Goal: Information Seeking & Learning: Learn about a topic

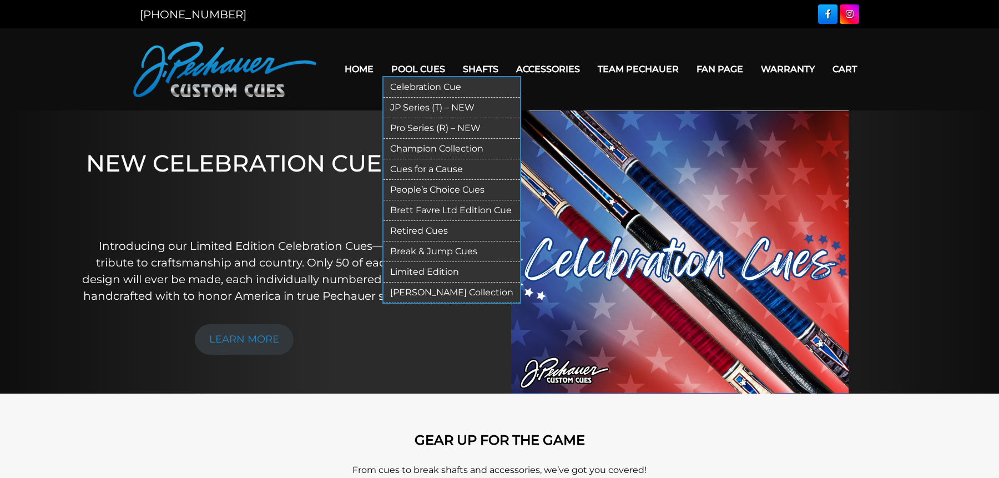
click at [423, 98] on link "JP Series (T) – NEW" at bounding box center [451, 108] width 136 height 21
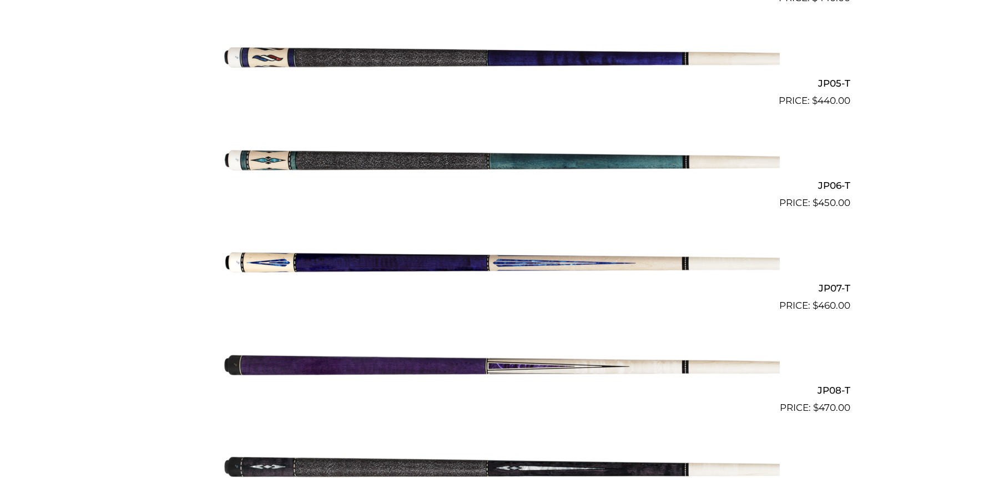
scroll to position [939, 0]
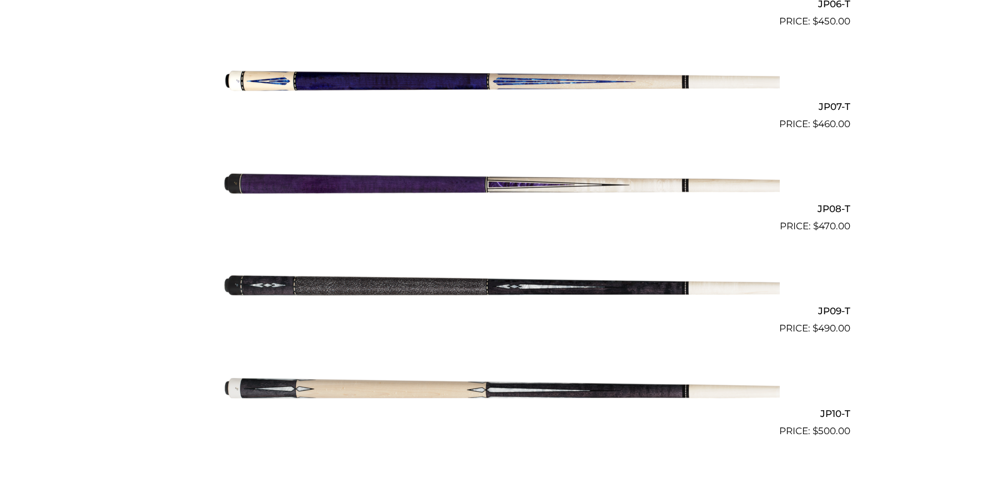
click at [548, 286] on img at bounding box center [499, 284] width 560 height 93
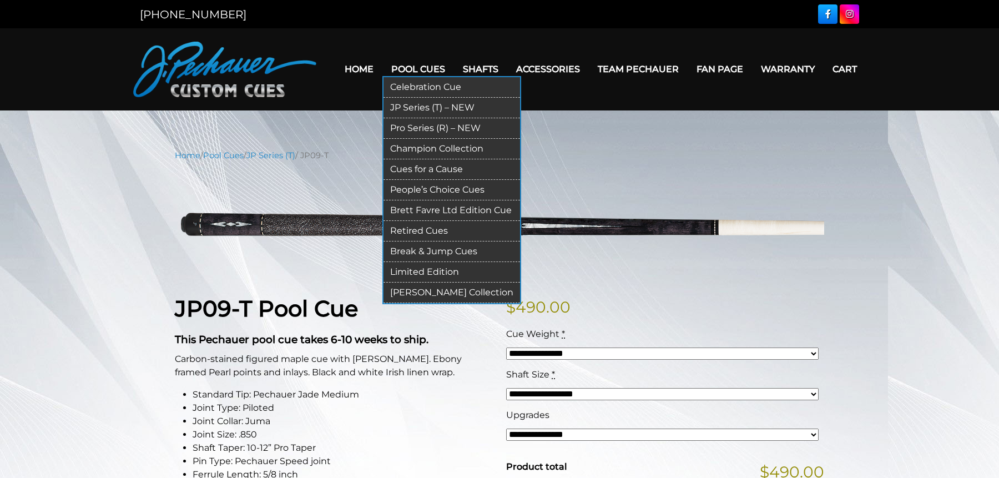
click at [429, 113] on link "JP Series (T) – NEW" at bounding box center [451, 108] width 136 height 21
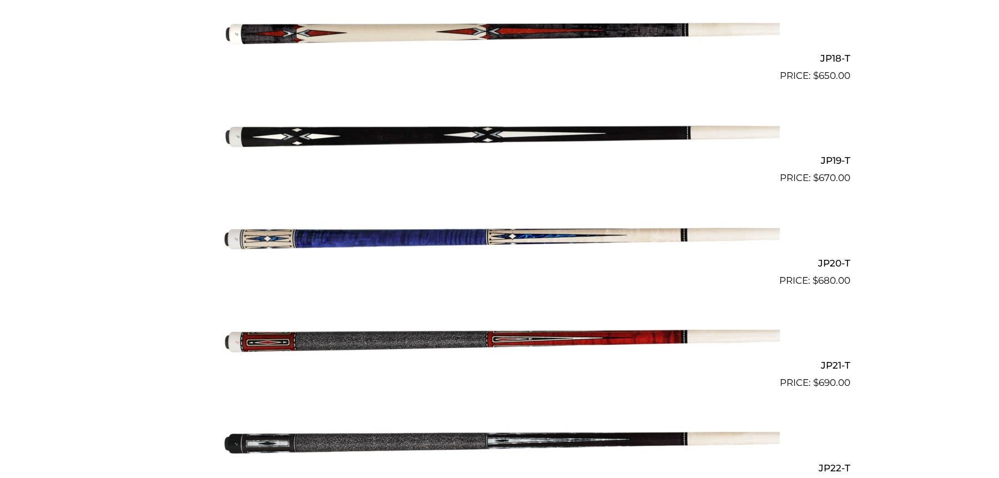
scroll to position [2031, 0]
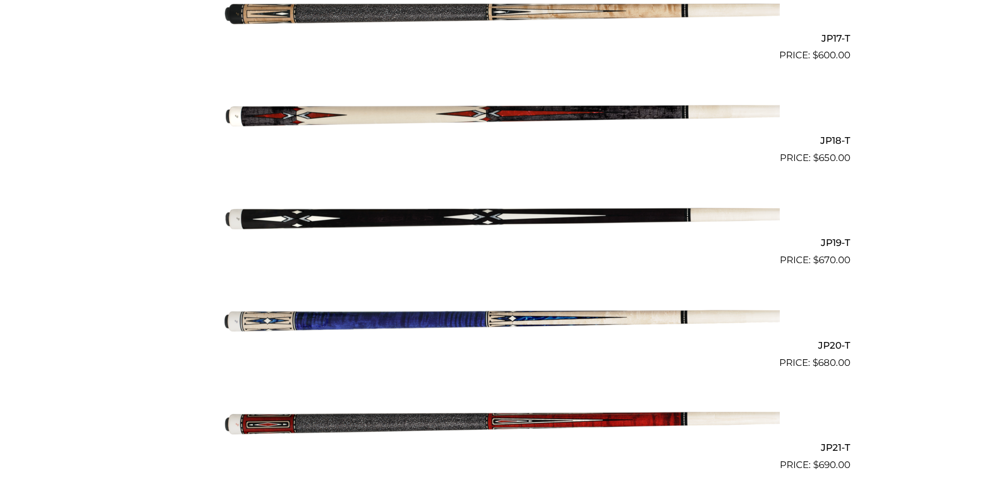
click at [430, 120] on img at bounding box center [499, 113] width 560 height 93
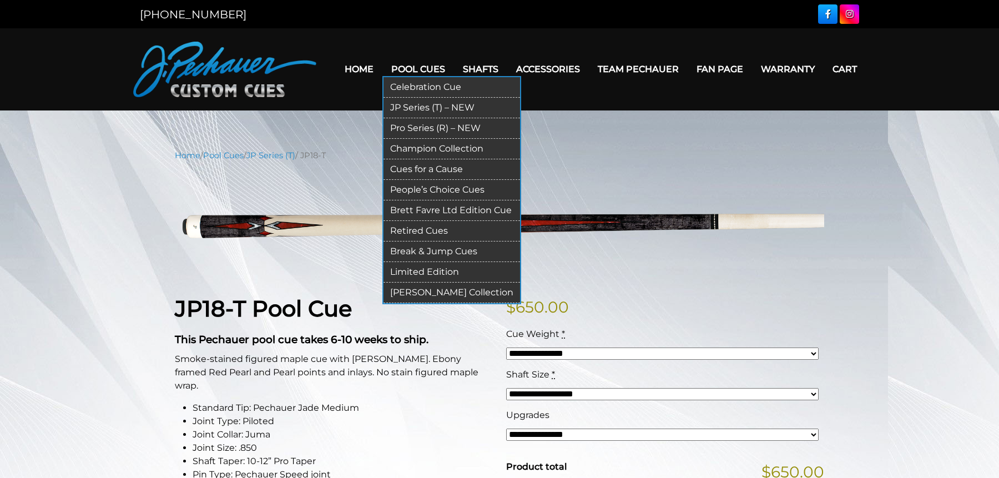
click at [421, 128] on link "Pro Series (R) – NEW" at bounding box center [451, 128] width 136 height 21
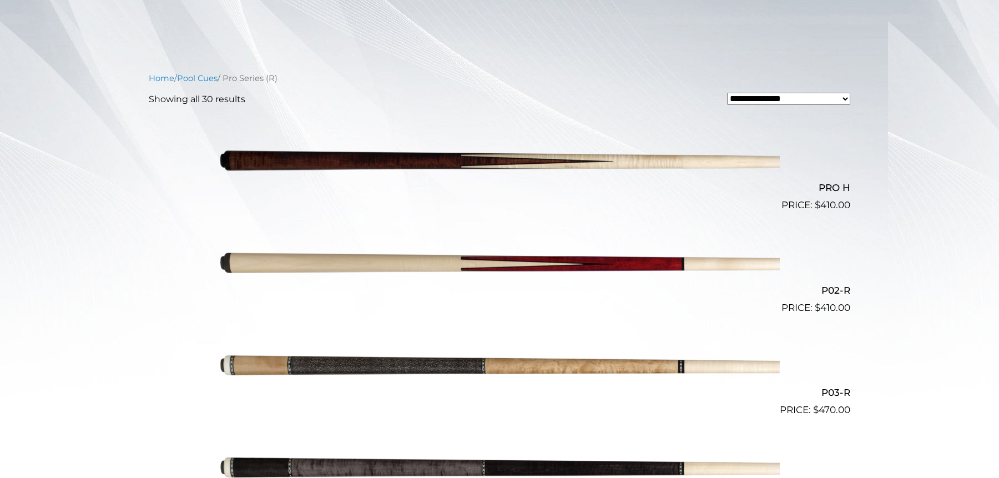
scroll to position [247, 0]
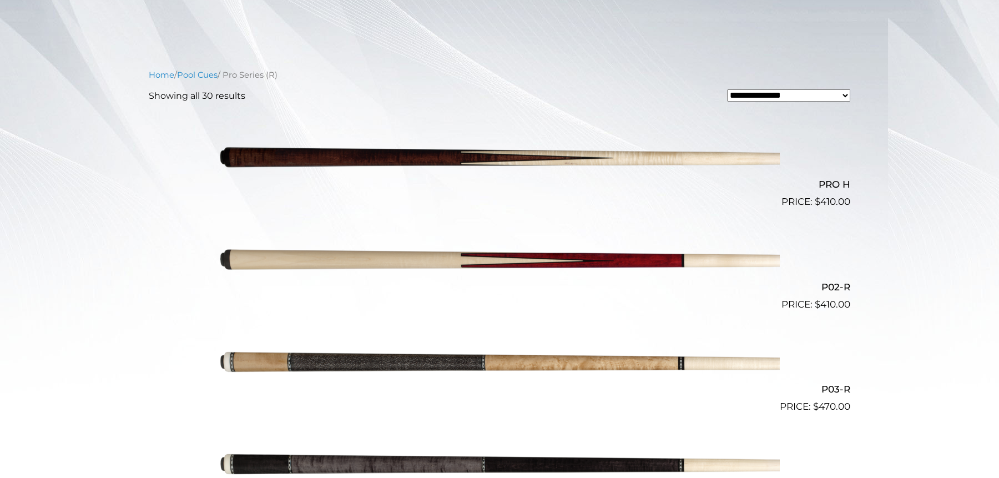
click at [502, 252] on img at bounding box center [499, 260] width 560 height 93
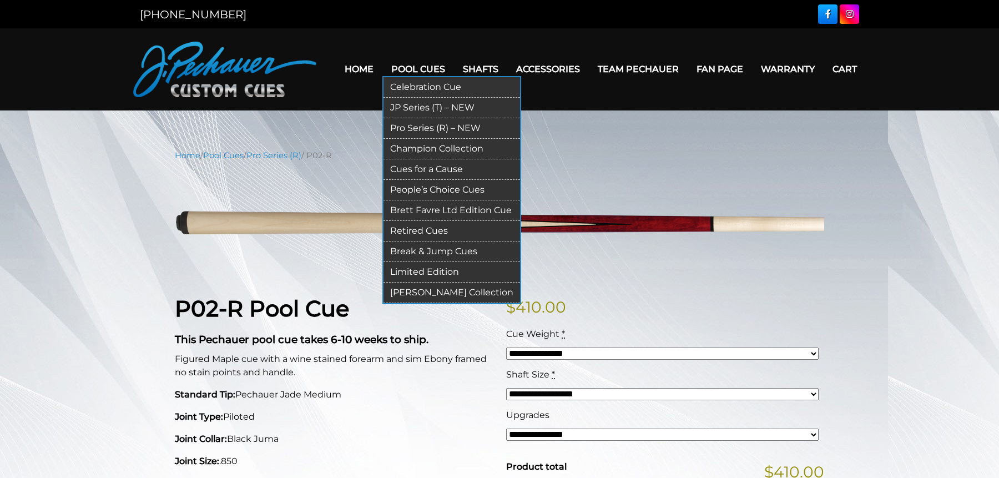
click at [429, 106] on link "JP Series (T) – NEW" at bounding box center [451, 108] width 136 height 21
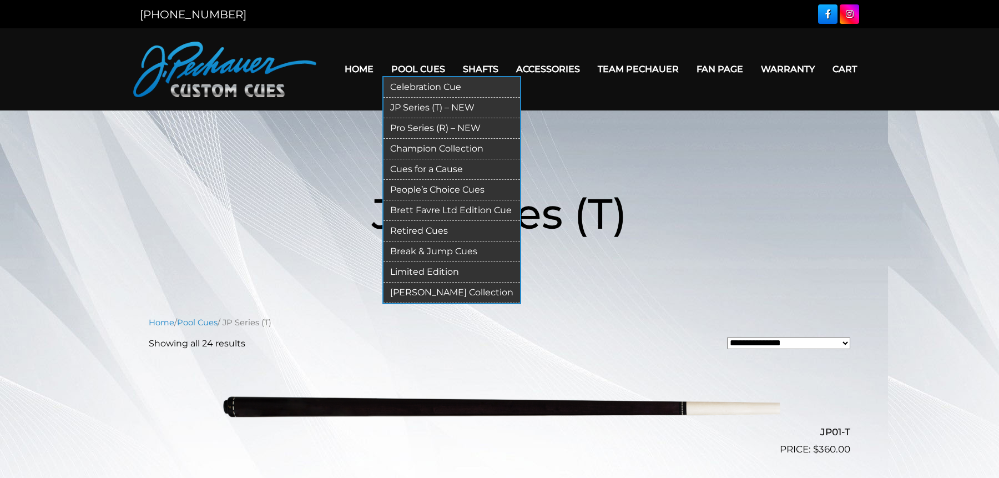
click at [429, 121] on link "Pro Series (R) – NEW" at bounding box center [451, 128] width 136 height 21
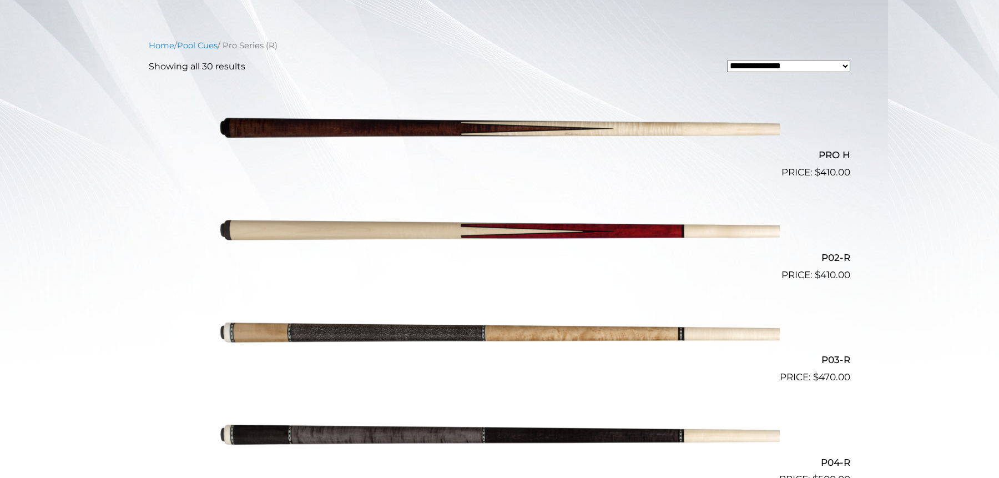
scroll to position [278, 0]
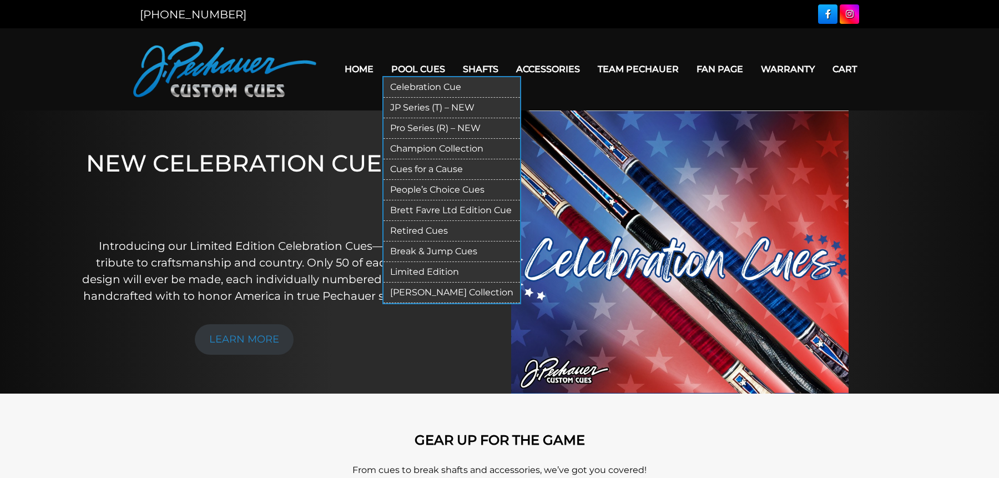
click at [428, 224] on link "Retired Cues" at bounding box center [451, 231] width 136 height 21
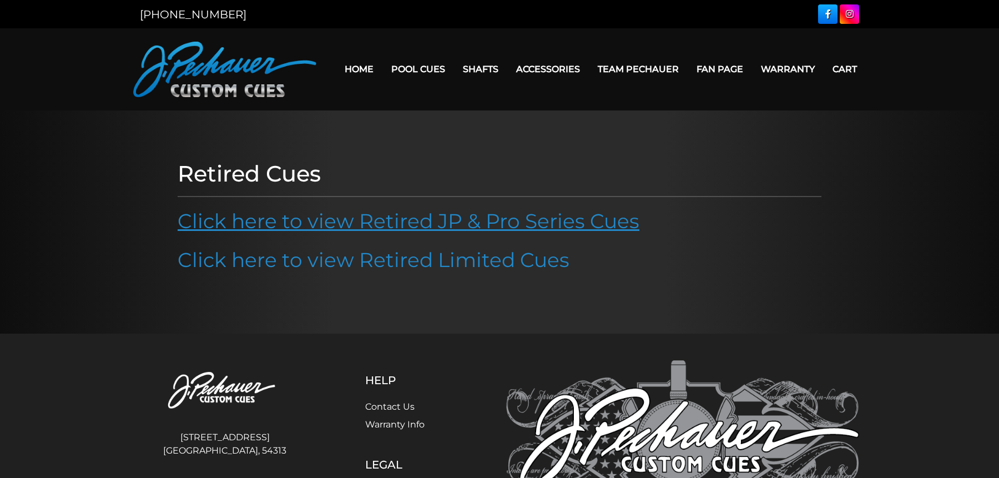
click at [429, 221] on link "Click here to view Retired JP & Pro Series Cues" at bounding box center [409, 221] width 462 height 24
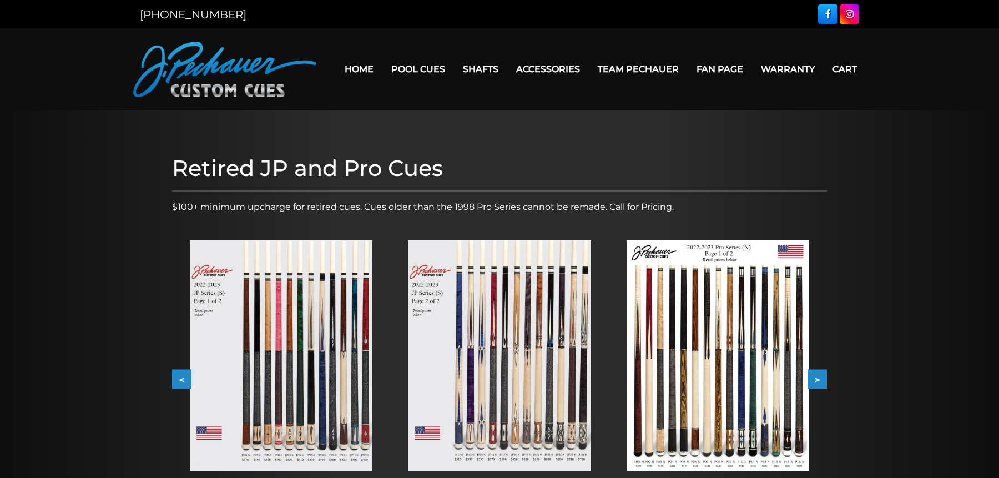
click at [298, 367] on img at bounding box center [281, 355] width 183 height 230
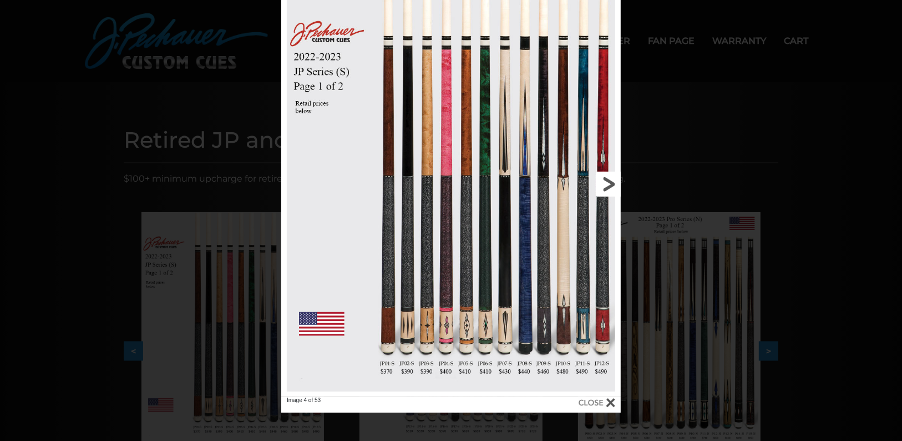
scroll to position [63, 0]
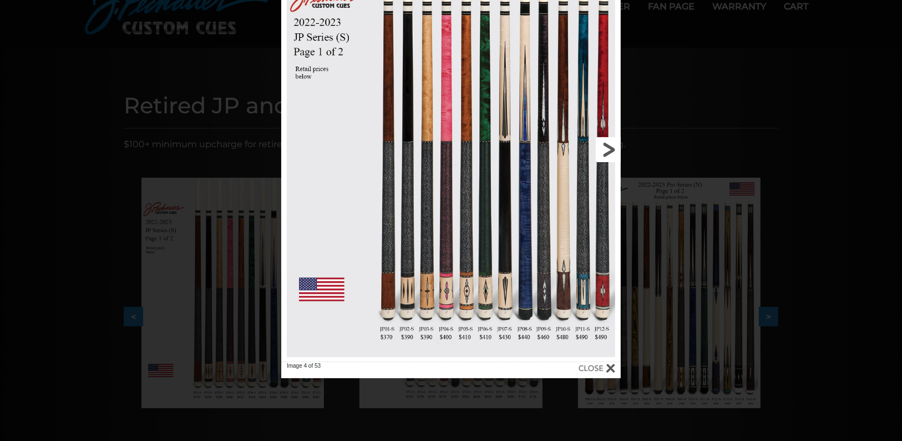
click at [615, 152] on link at bounding box center [544, 149] width 153 height 424
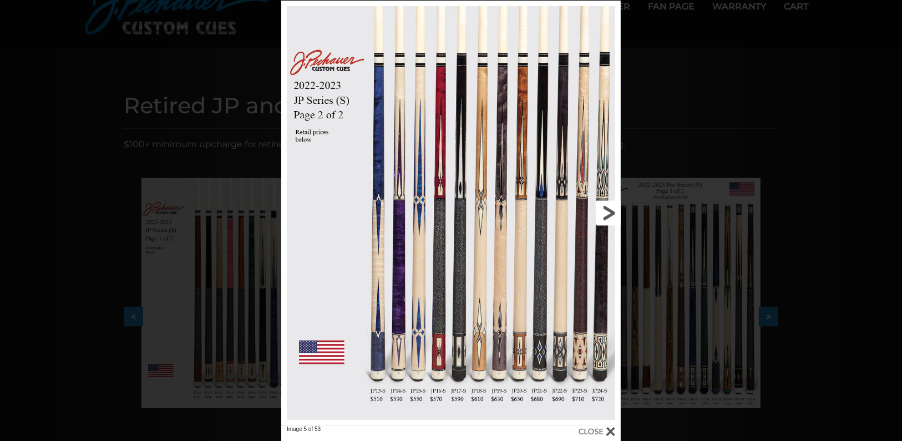
click at [606, 217] on link at bounding box center [544, 213] width 153 height 424
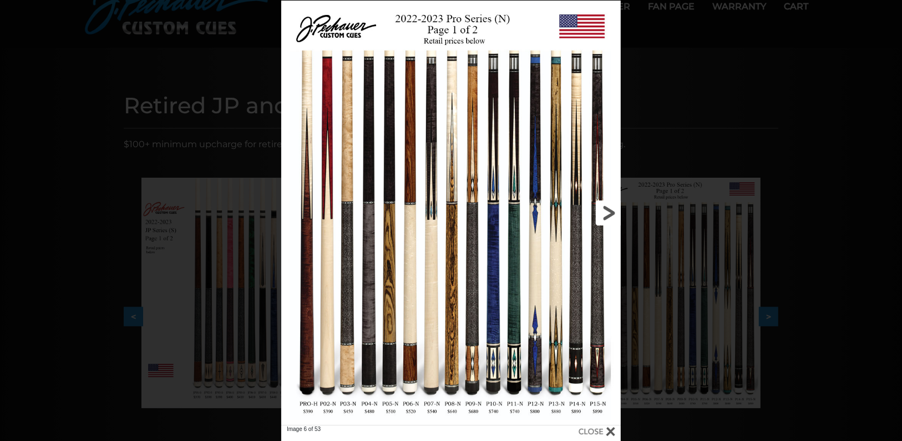
click at [606, 217] on link at bounding box center [544, 213] width 153 height 424
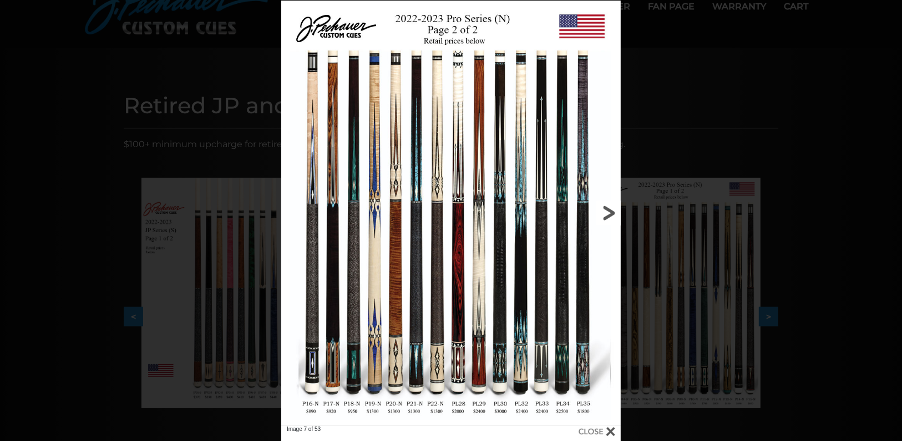
click at [606, 217] on link at bounding box center [544, 213] width 153 height 424
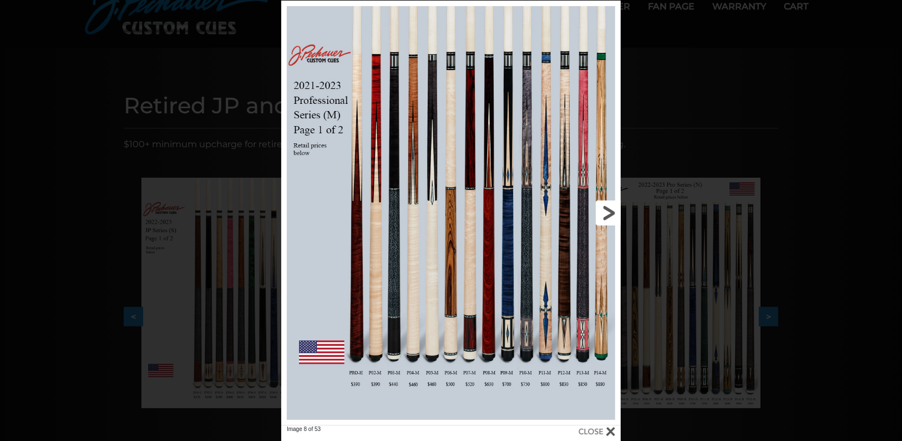
click at [606, 217] on link at bounding box center [544, 213] width 153 height 424
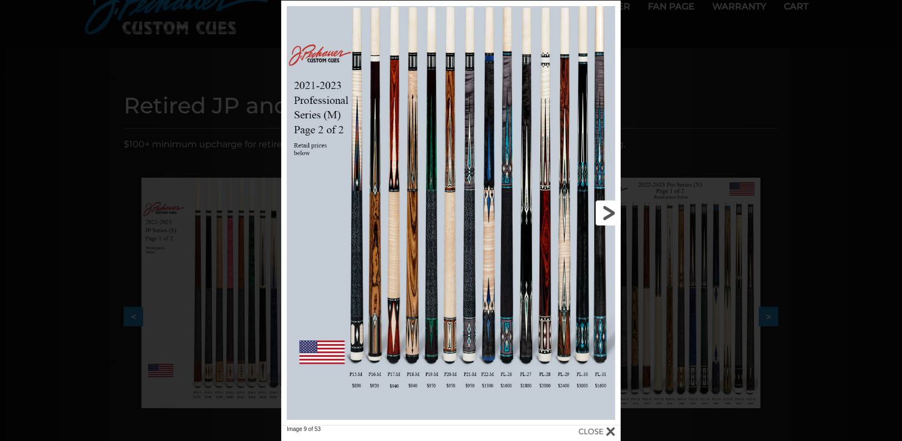
click at [605, 217] on link at bounding box center [544, 213] width 153 height 424
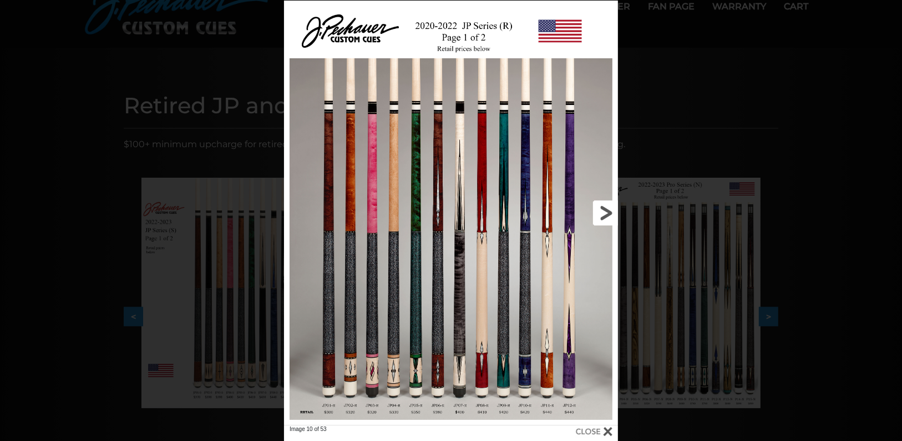
click at [605, 217] on link at bounding box center [543, 213] width 150 height 424
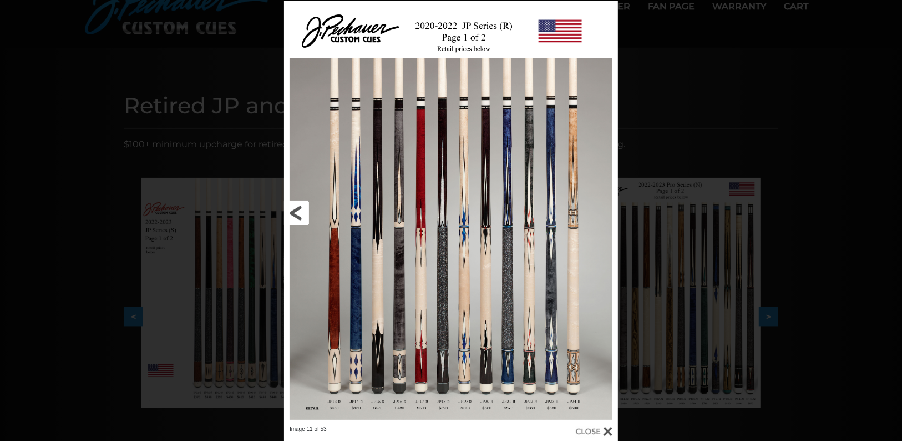
click at [307, 205] on link at bounding box center [359, 213] width 150 height 424
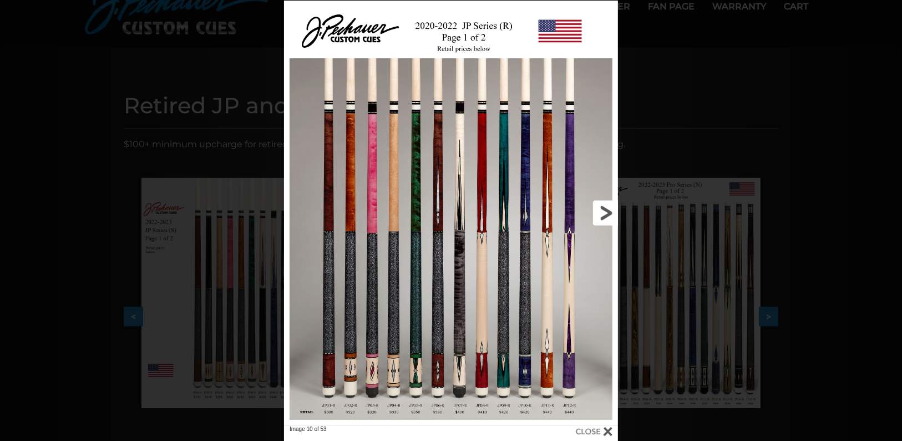
click at [601, 204] on link at bounding box center [543, 213] width 150 height 424
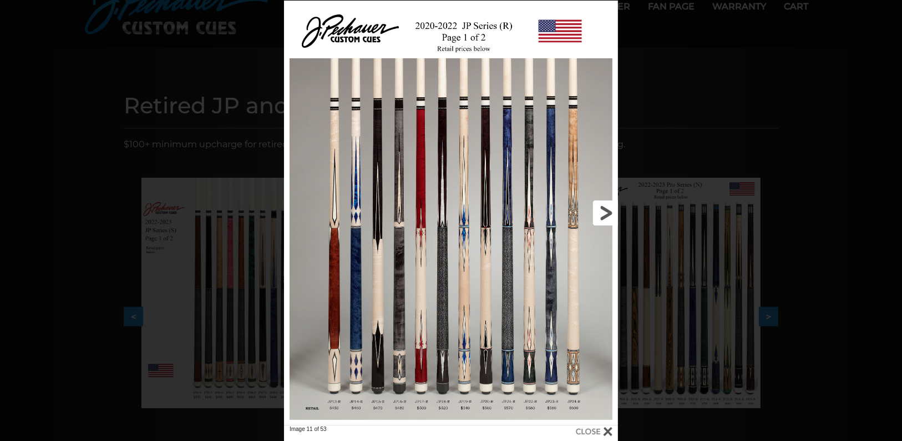
click at [601, 204] on link at bounding box center [543, 213] width 150 height 424
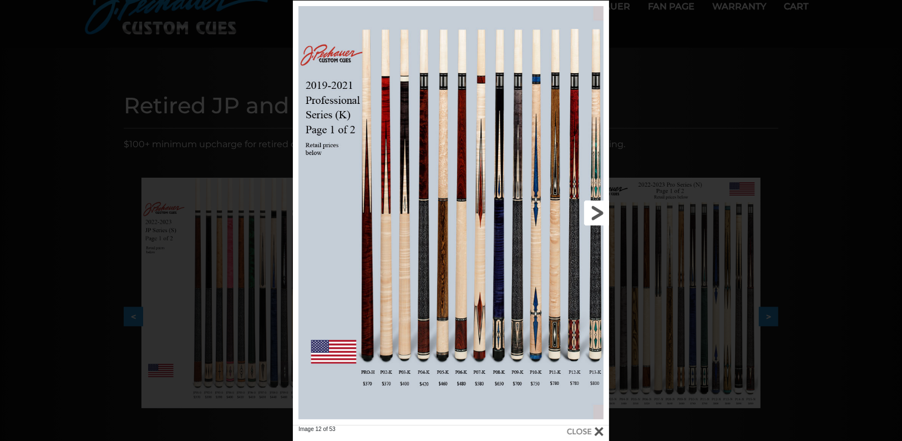
click at [601, 204] on link at bounding box center [538, 213] width 143 height 424
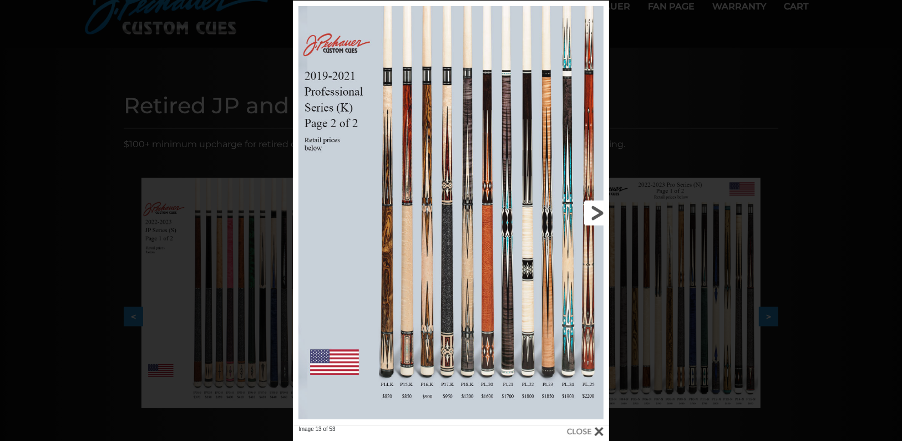
click at [601, 204] on link at bounding box center [538, 213] width 143 height 424
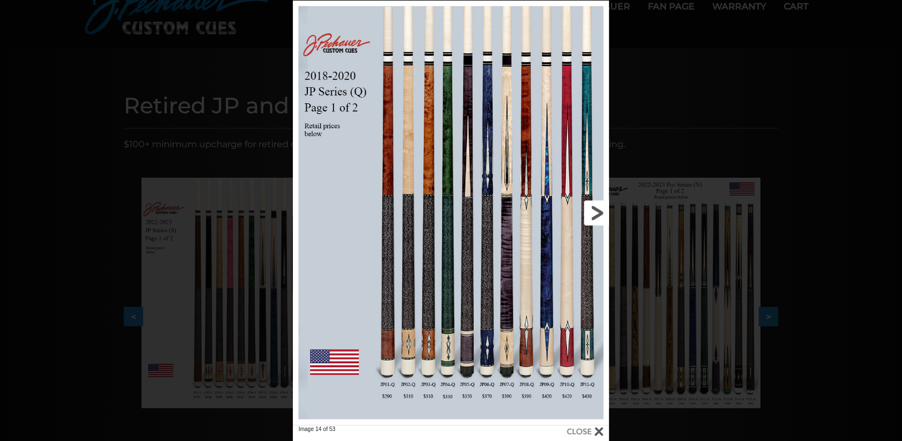
click at [601, 204] on link at bounding box center [538, 213] width 143 height 424
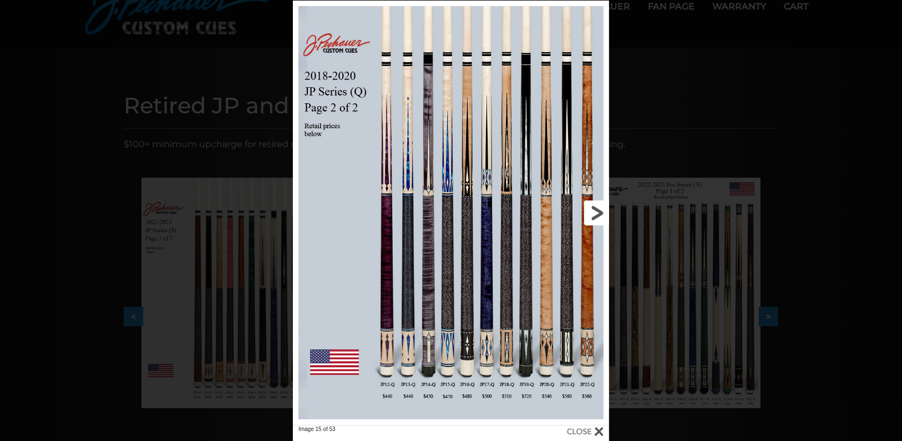
click at [601, 204] on link at bounding box center [538, 213] width 143 height 424
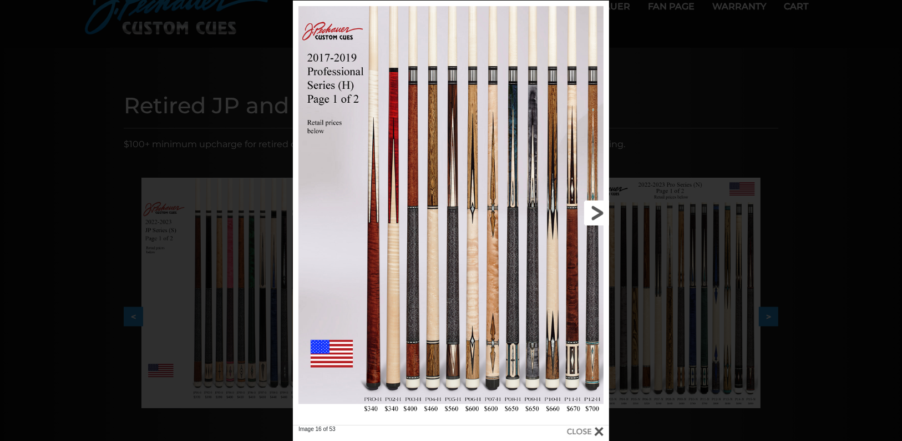
click at [601, 204] on link at bounding box center [538, 213] width 143 height 424
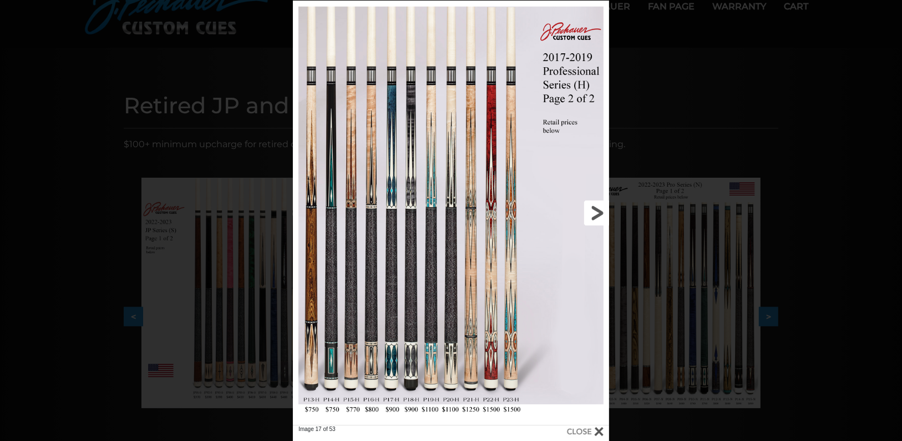
click at [601, 204] on link at bounding box center [538, 213] width 143 height 424
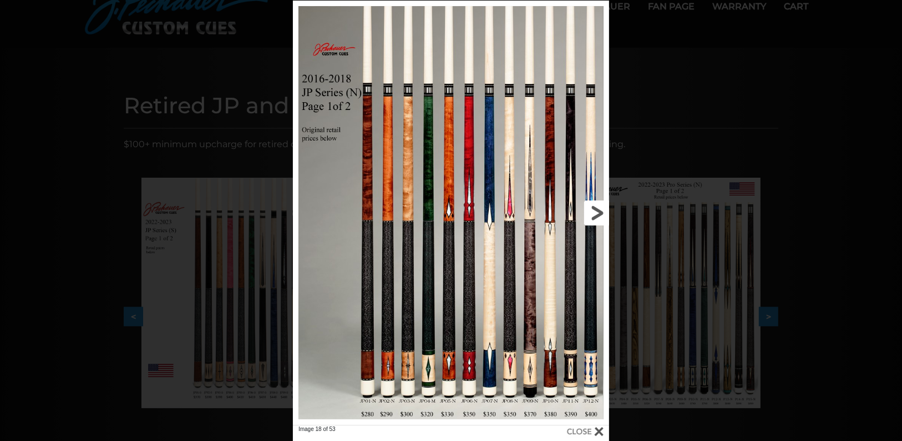
click at [601, 204] on link at bounding box center [538, 213] width 143 height 424
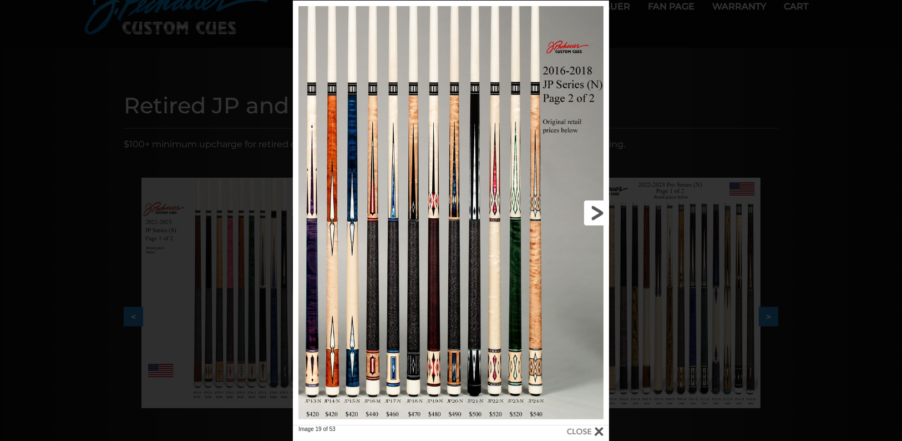
click at [601, 204] on link at bounding box center [538, 213] width 143 height 424
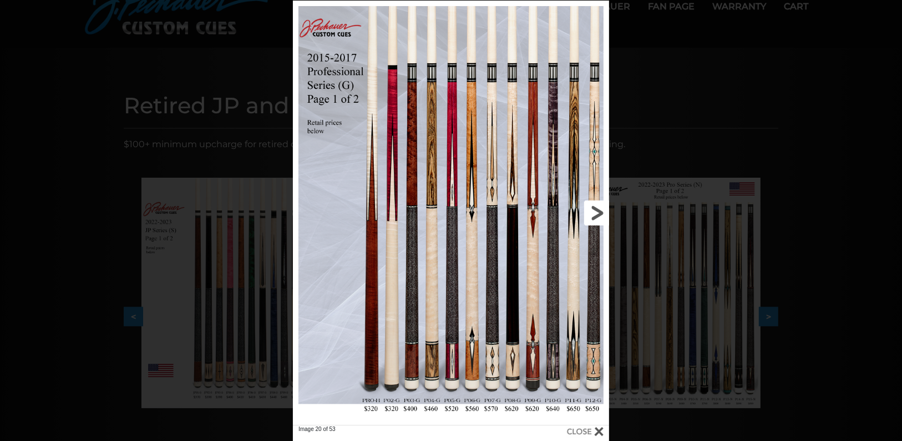
click at [601, 204] on link at bounding box center [538, 213] width 143 height 424
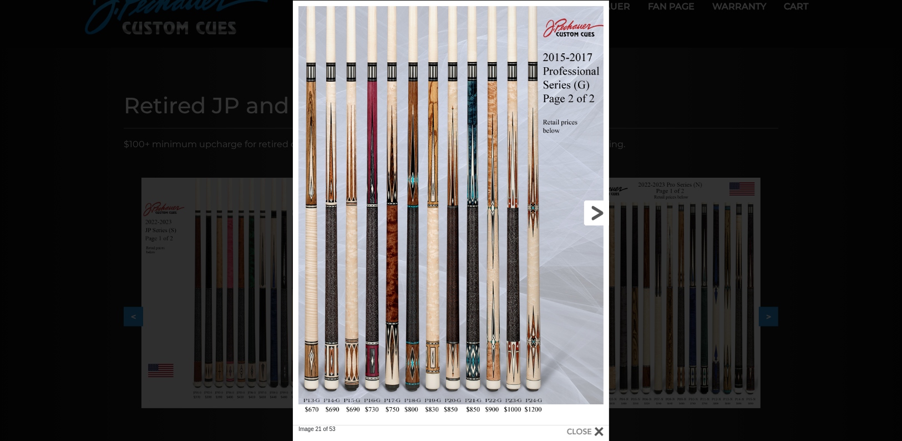
click at [601, 204] on link at bounding box center [538, 213] width 143 height 424
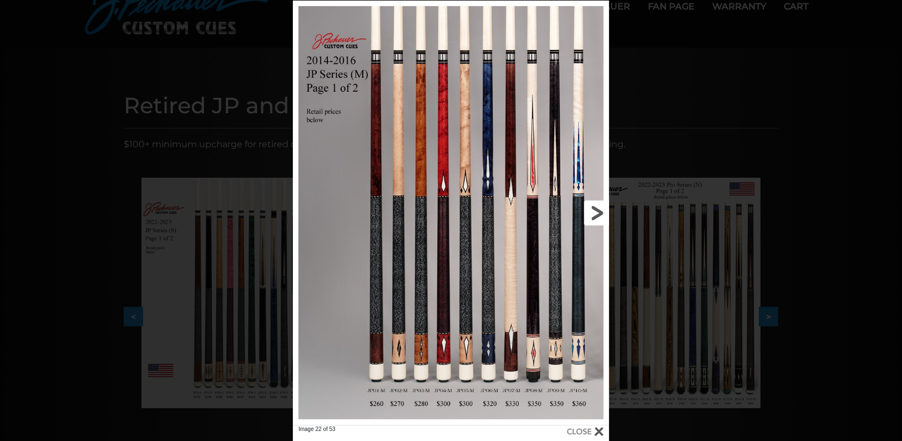
click at [601, 203] on link at bounding box center [538, 213] width 143 height 424
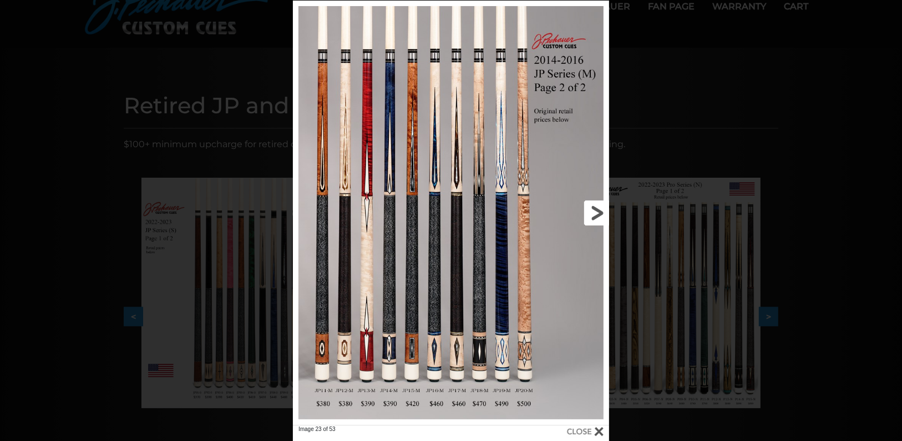
click at [601, 203] on link at bounding box center [538, 213] width 143 height 424
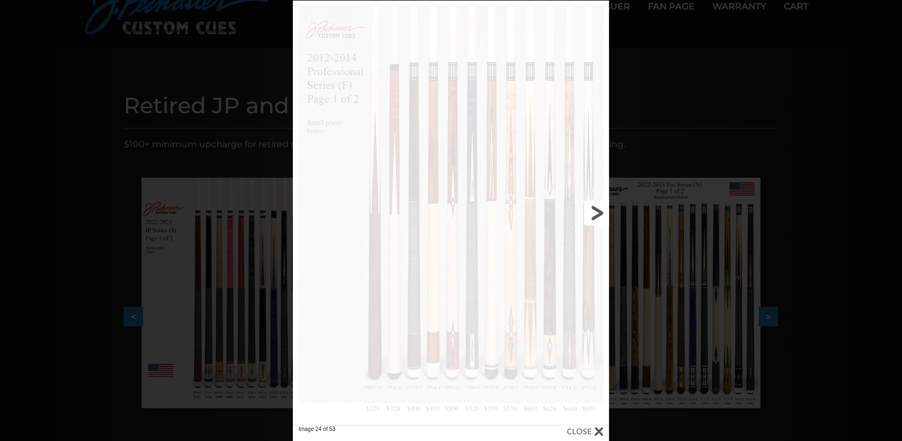
click at [601, 203] on link at bounding box center [538, 213] width 143 height 424
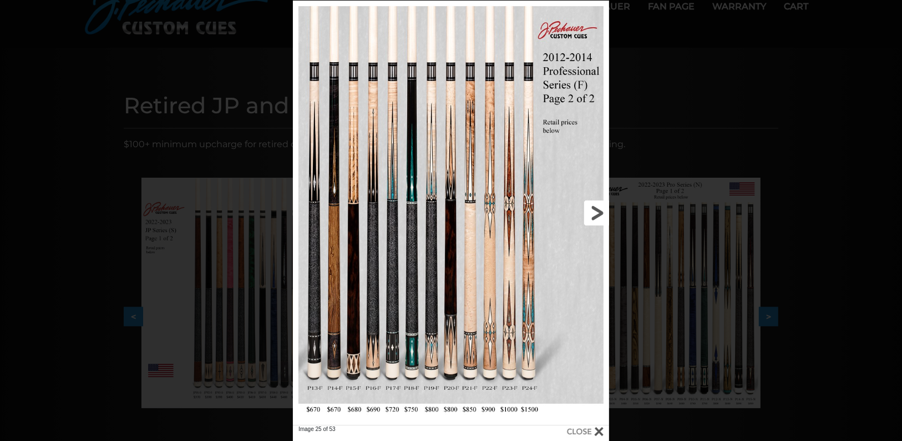
click at [601, 203] on link at bounding box center [538, 213] width 143 height 424
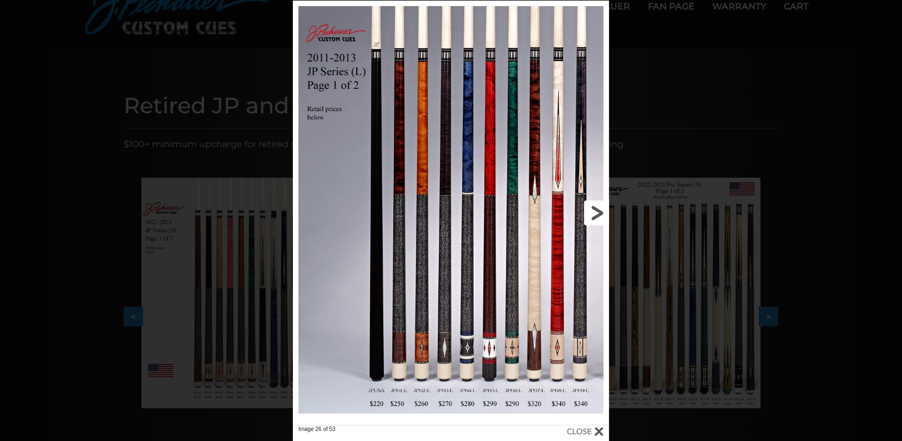
click at [601, 203] on link at bounding box center [538, 213] width 143 height 424
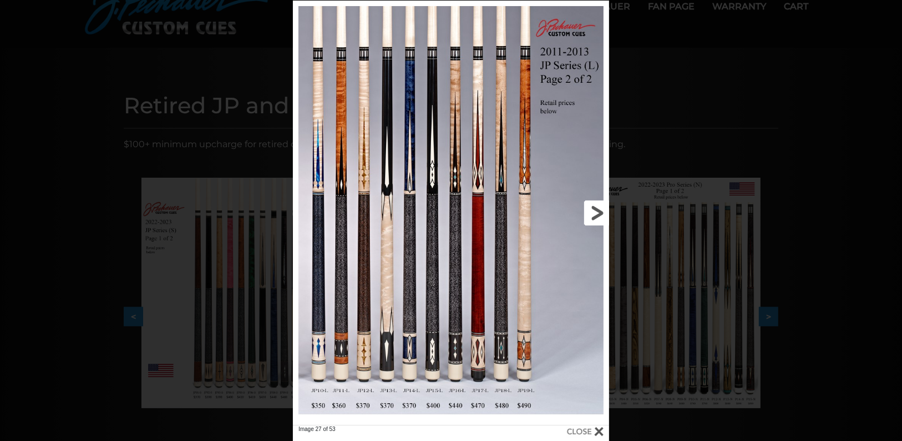
click at [601, 203] on link at bounding box center [538, 213] width 143 height 424
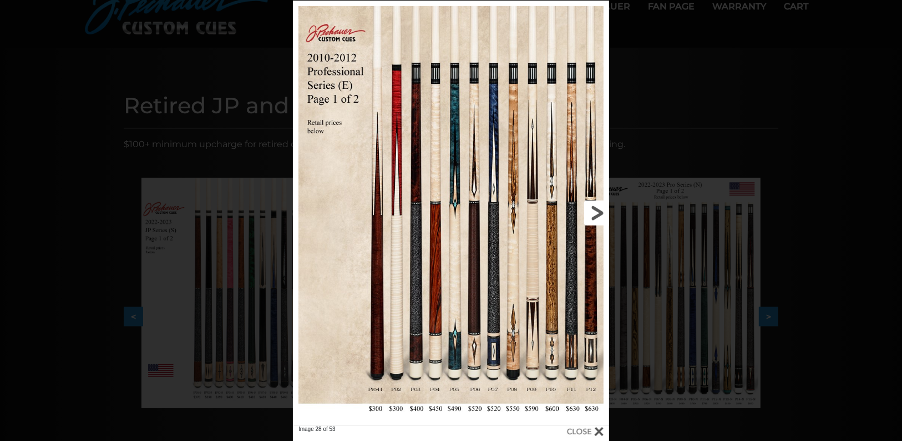
click at [601, 203] on link at bounding box center [538, 213] width 143 height 424
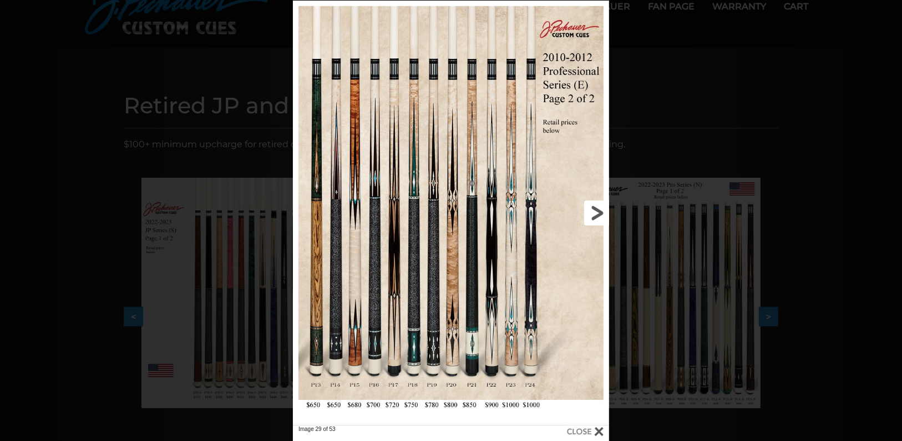
click at [601, 203] on link at bounding box center [538, 213] width 143 height 424
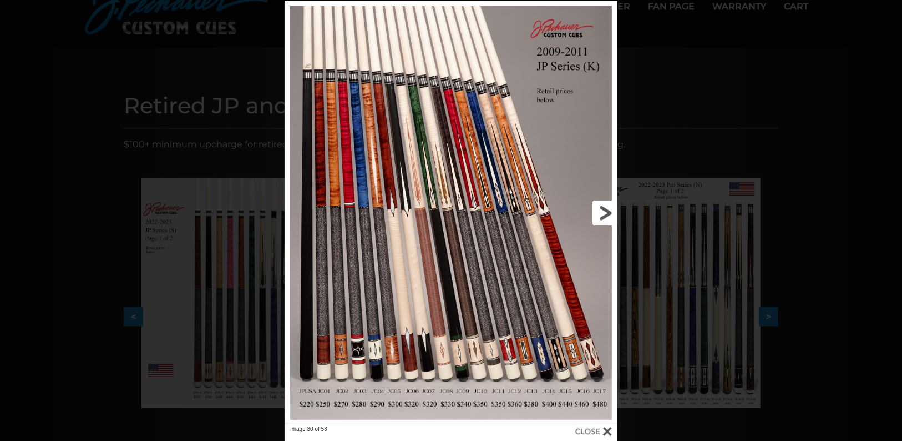
click at [600, 215] on link at bounding box center [543, 213] width 150 height 424
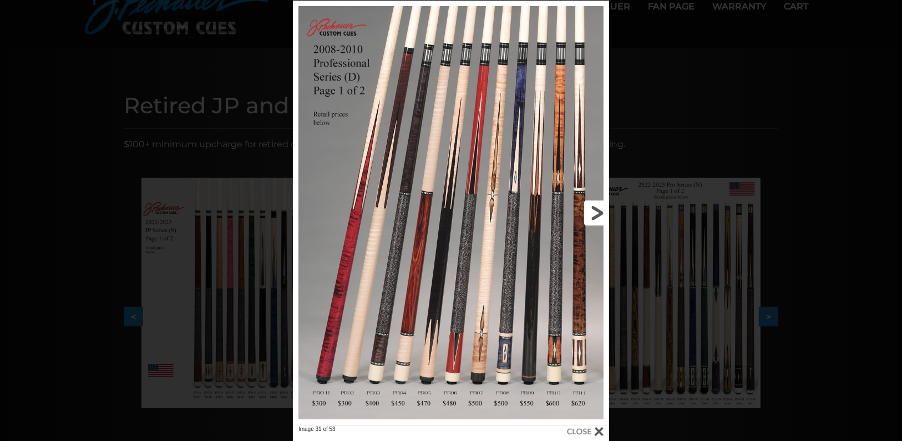
click at [600, 215] on link at bounding box center [538, 213] width 143 height 424
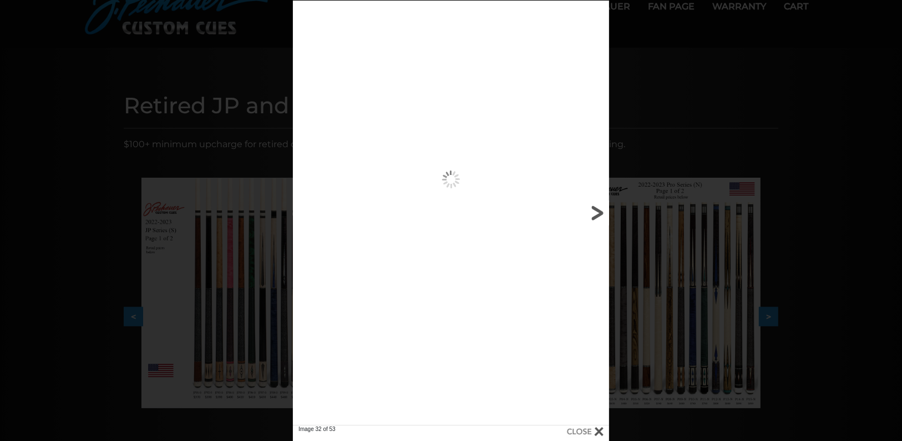
click at [599, 215] on link at bounding box center [538, 213] width 143 height 424
click at [0, 0] on link at bounding box center [0, 0] width 0 height 0
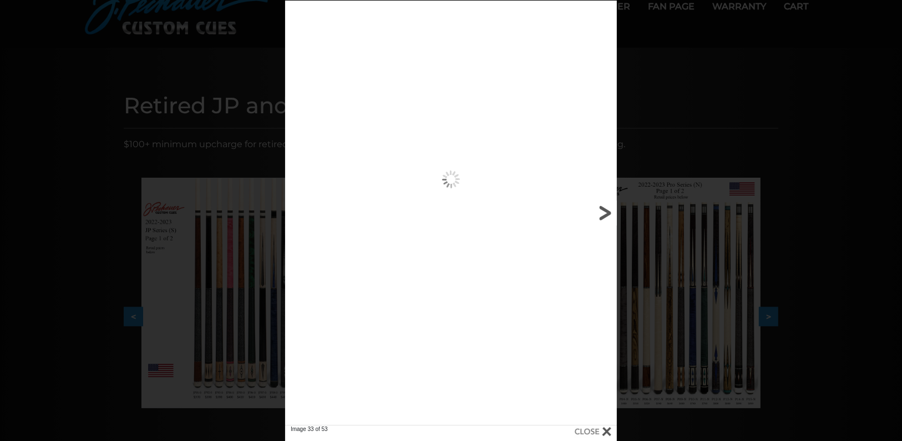
click at [599, 215] on link at bounding box center [542, 213] width 149 height 424
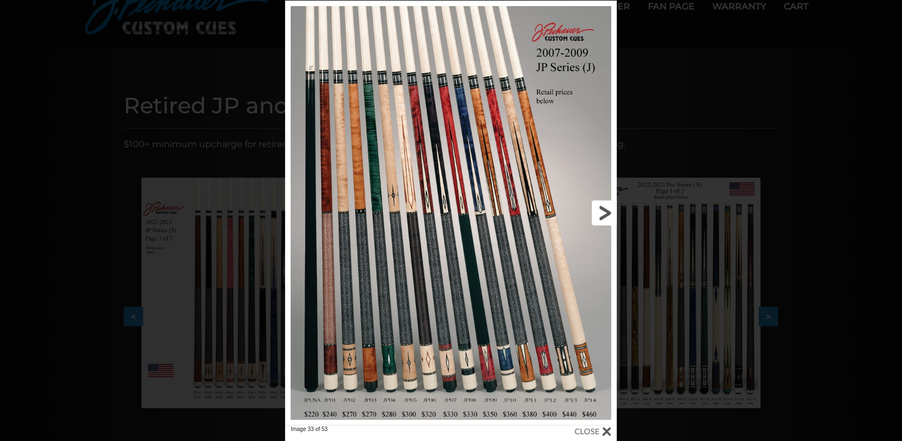
click at [599, 215] on link at bounding box center [542, 213] width 149 height 424
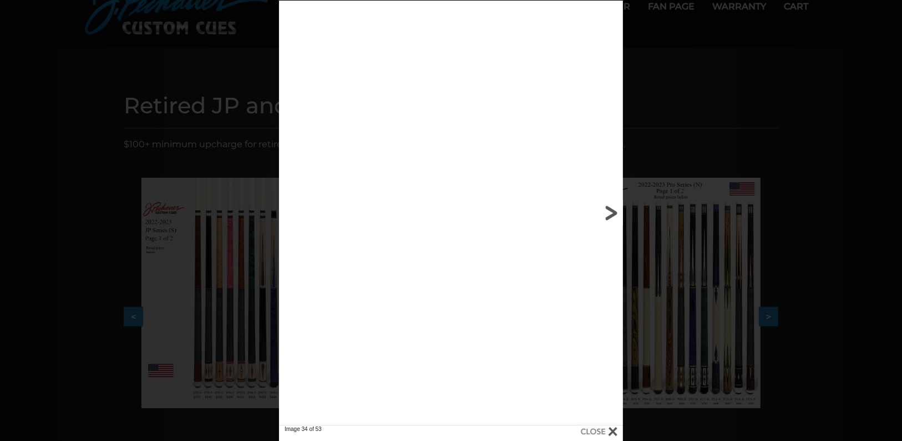
click at [599, 215] on link at bounding box center [545, 213] width 155 height 424
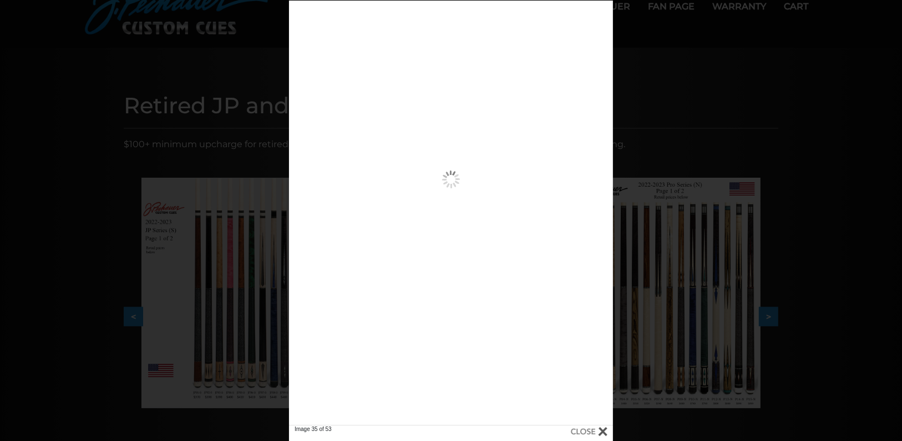
click at [692, 144] on div "Image 35 of 53" at bounding box center [451, 221] width 902 height 441
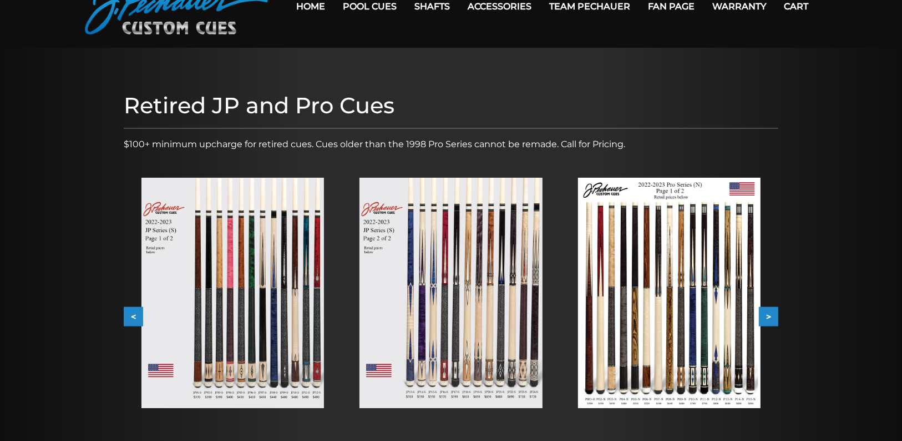
click at [230, 266] on img at bounding box center [232, 293] width 183 height 230
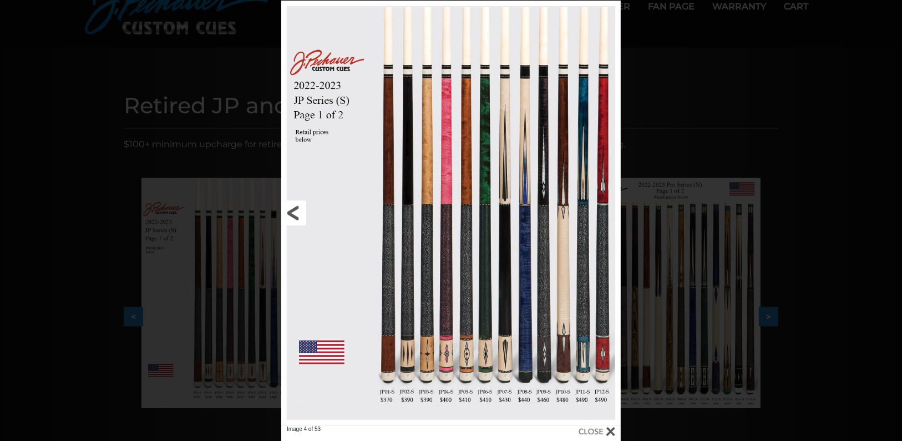
click at [298, 212] on link at bounding box center [357, 213] width 153 height 424
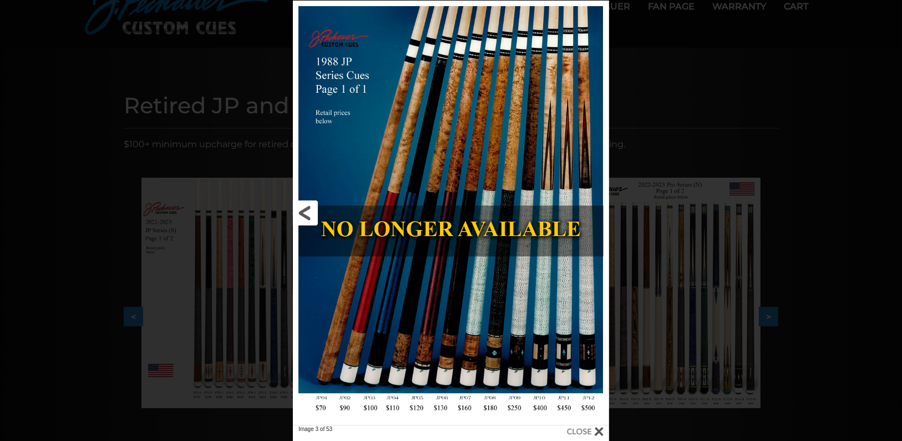
click at [305, 210] on link at bounding box center [364, 213] width 143 height 424
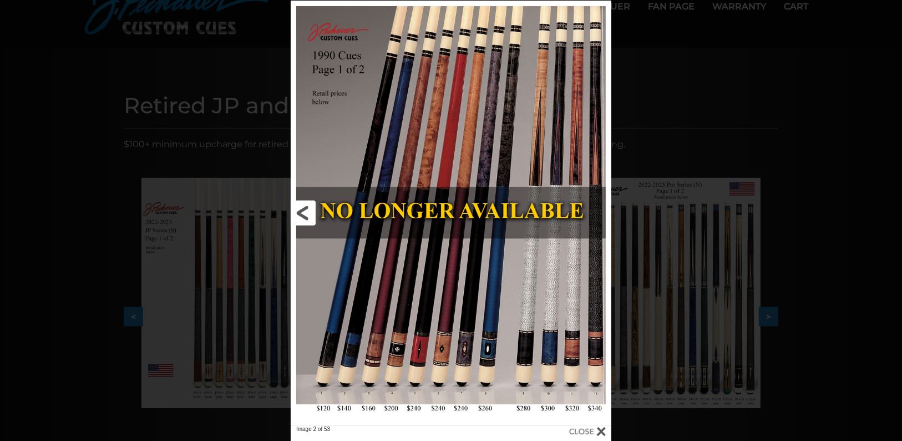
click at [304, 210] on link at bounding box center [363, 213] width 144 height 424
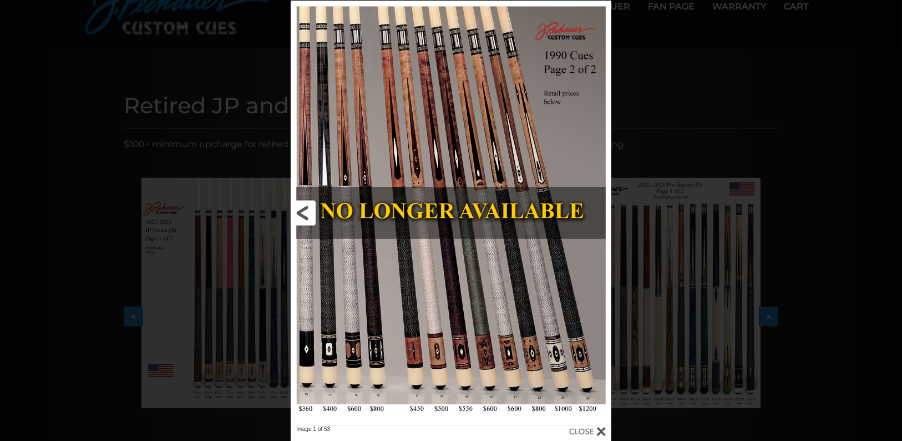
click at [304, 210] on link at bounding box center [363, 213] width 144 height 424
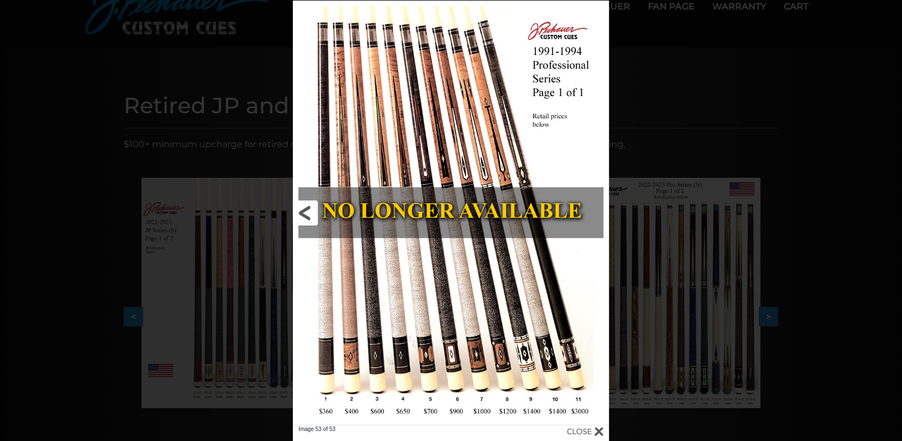
click at [304, 210] on link at bounding box center [364, 213] width 143 height 424
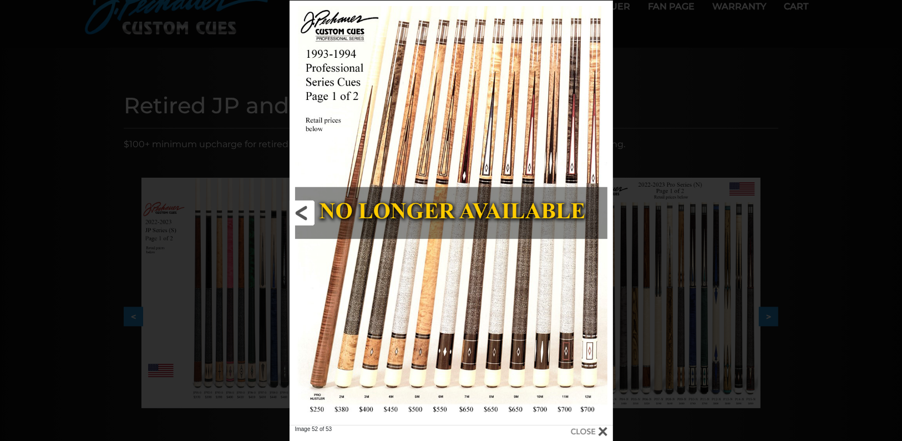
click at [304, 210] on link at bounding box center [362, 213] width 145 height 424
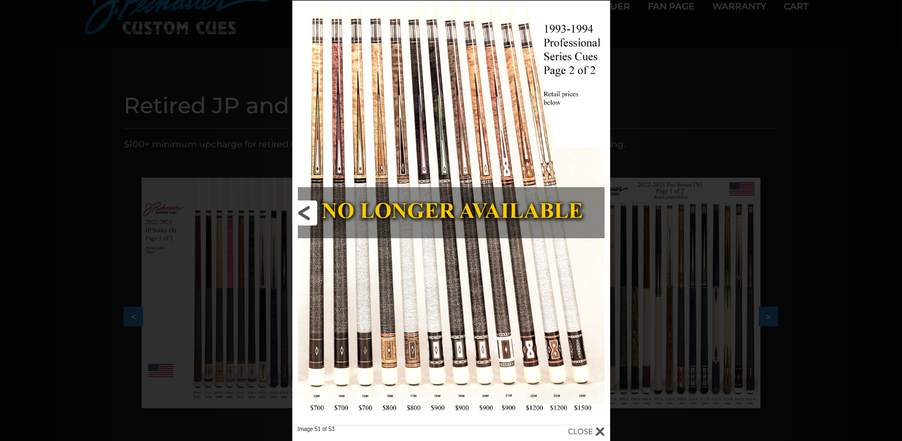
click at [304, 210] on link at bounding box center [363, 213] width 143 height 424
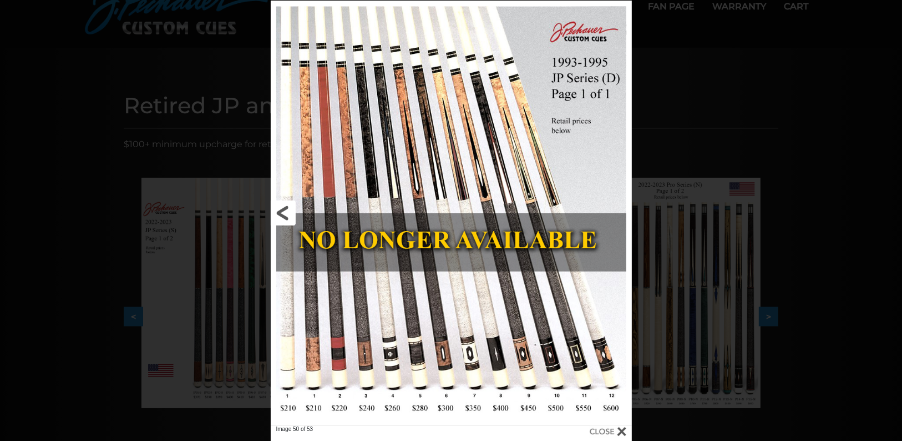
click at [304, 210] on link at bounding box center [352, 213] width 163 height 424
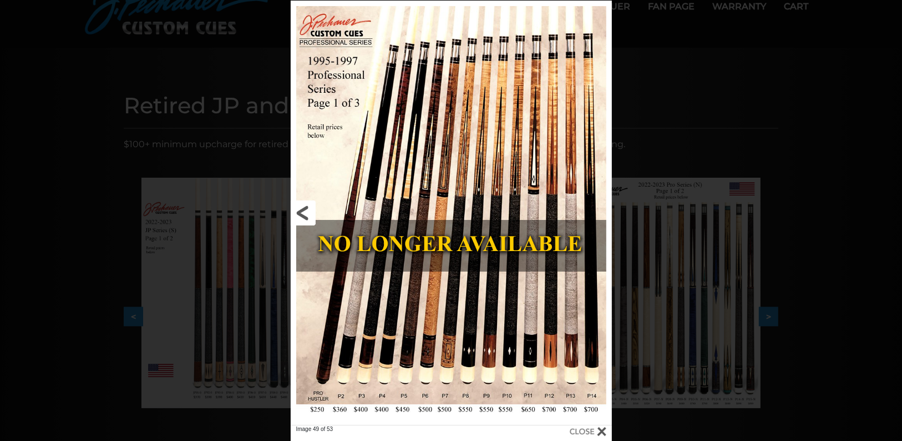
click at [304, 210] on link at bounding box center [363, 213] width 145 height 424
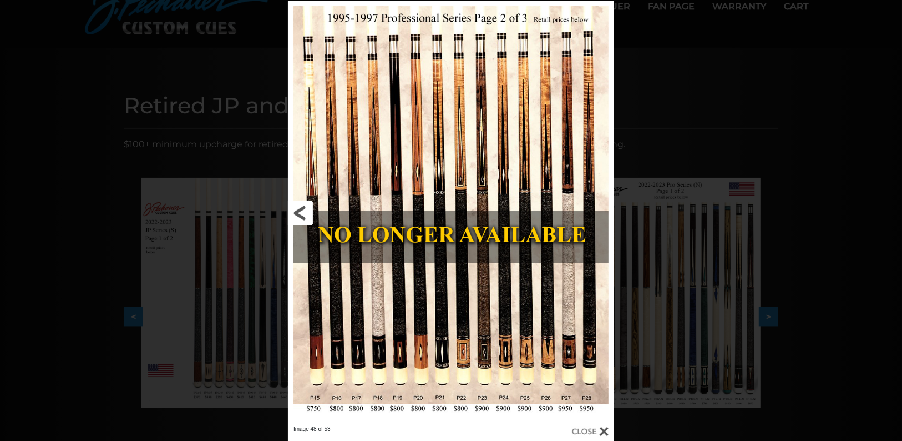
click at [304, 215] on link at bounding box center [361, 213] width 147 height 424
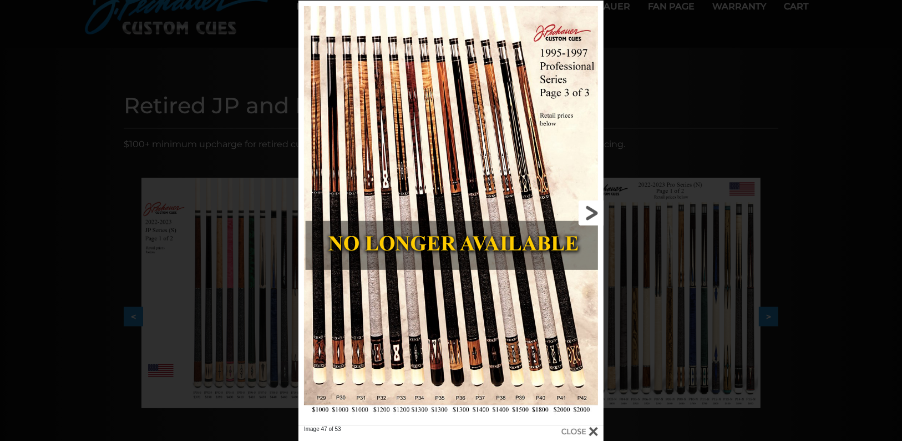
click at [505, 188] on link at bounding box center [536, 213] width 138 height 424
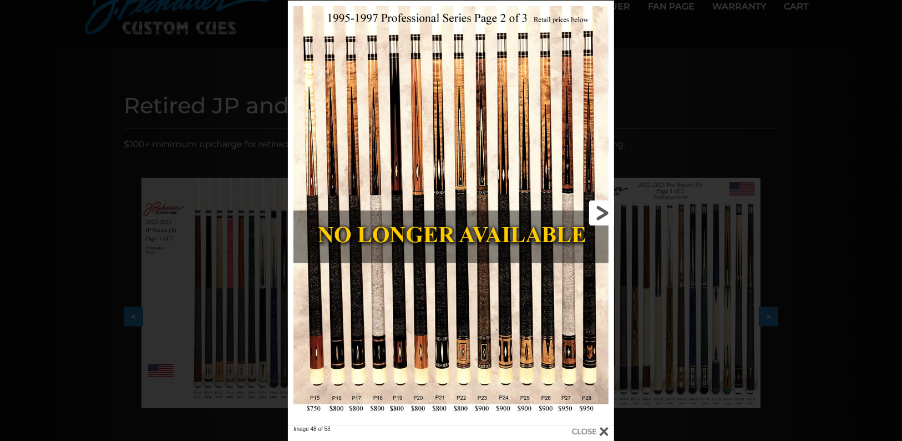
click at [596, 216] on link at bounding box center [540, 213] width 147 height 424
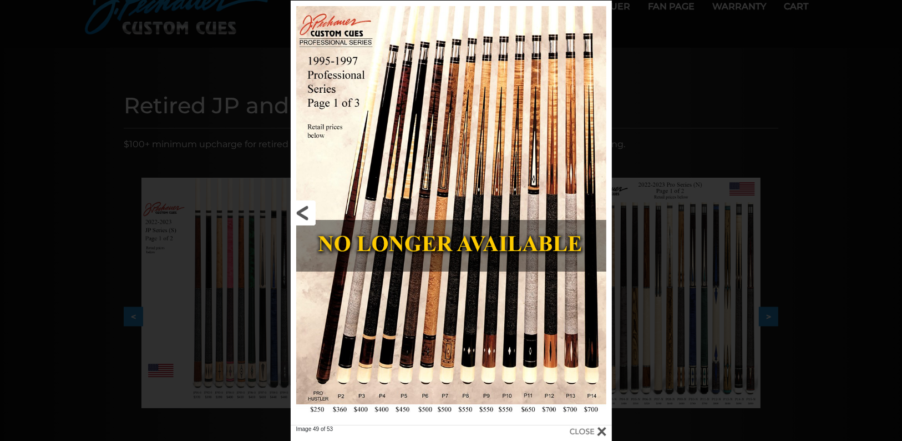
click at [295, 213] on link at bounding box center [363, 213] width 145 height 424
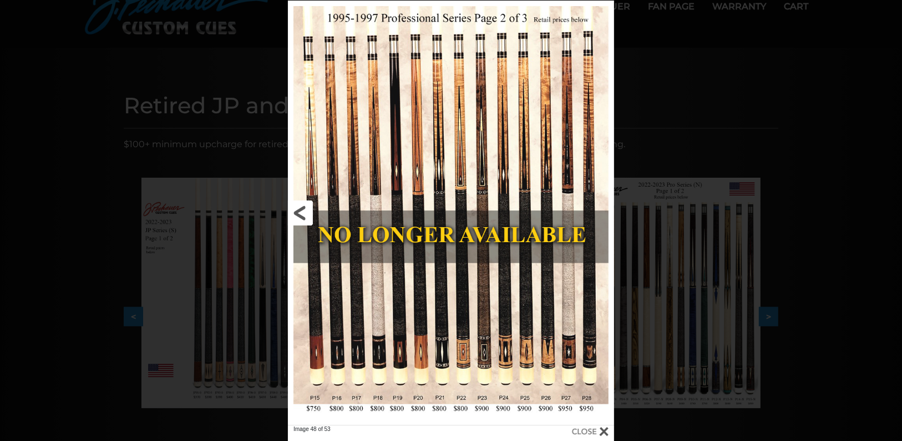
click at [302, 213] on link at bounding box center [361, 213] width 147 height 424
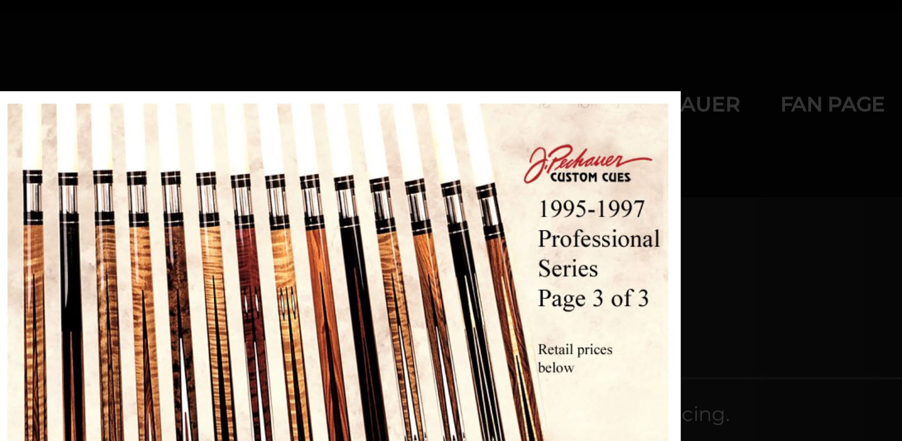
scroll to position [0, 0]
